Goal: Transaction & Acquisition: Book appointment/travel/reservation

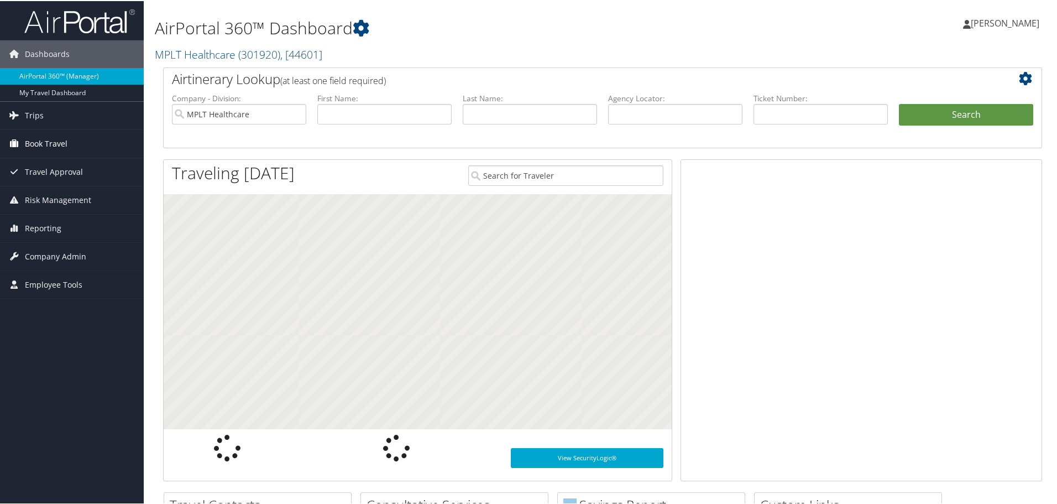
click at [69, 144] on link "Book Travel" at bounding box center [72, 143] width 144 height 28
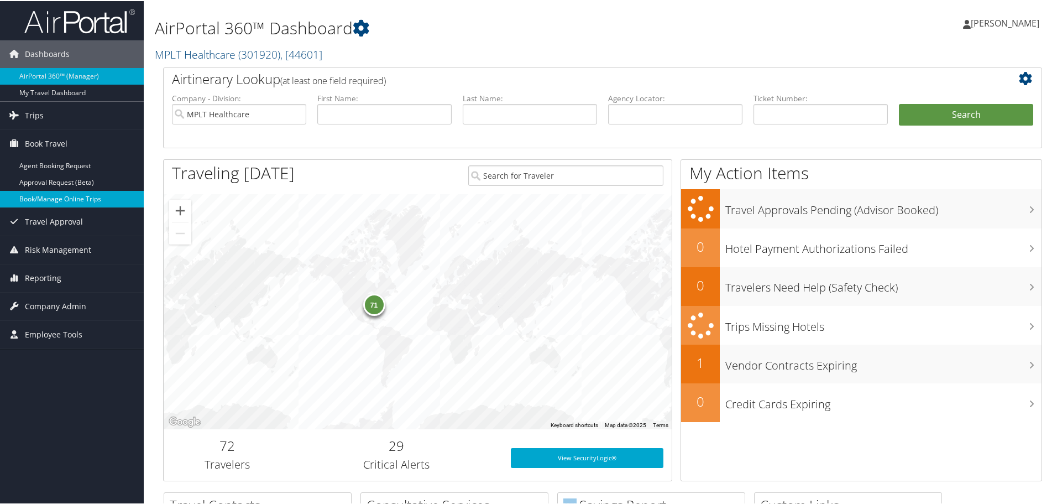
click at [90, 195] on link "Book/Manage Online Trips" at bounding box center [72, 198] width 144 height 17
